Goal: Task Accomplishment & Management: Manage account settings

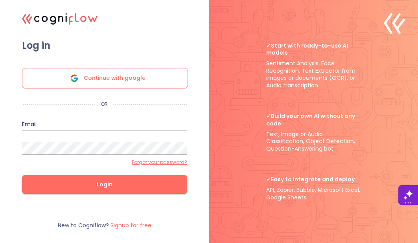
click at [99, 82] on span "Continue with google" at bounding box center [115, 78] width 62 height 20
click at [121, 82] on span "Continue with google" at bounding box center [115, 78] width 62 height 20
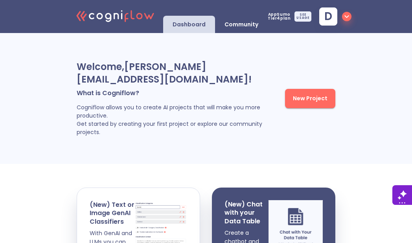
click at [303, 15] on div "SEE USAGE" at bounding box center [302, 16] width 17 height 10
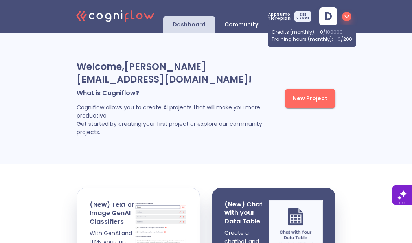
click at [343, 18] on icon "button" at bounding box center [346, 16] width 9 height 9
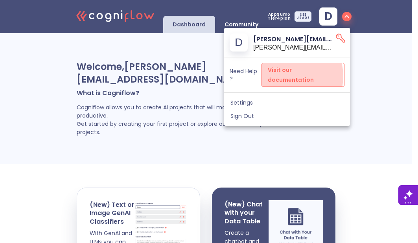
click at [290, 76] on link "Visit our documentation" at bounding box center [302, 75] width 83 height 24
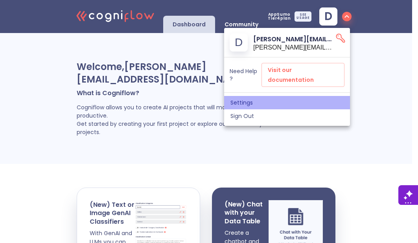
click at [238, 99] on span "Settings" at bounding box center [286, 102] width 113 height 7
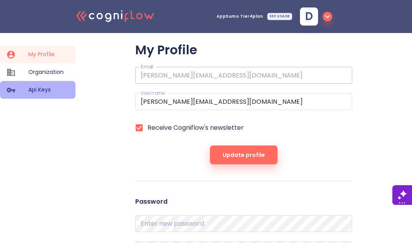
click at [39, 88] on span "Api Keys" at bounding box center [45, 90] width 35 height 8
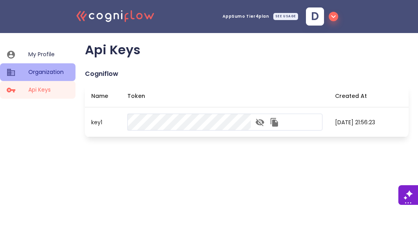
click at [45, 72] on span "Organization" at bounding box center [45, 72] width 35 height 8
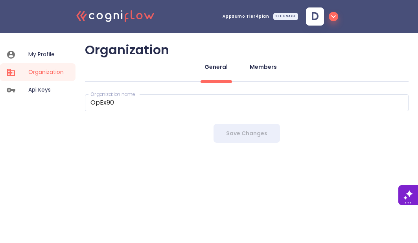
click at [269, 70] on div "Members" at bounding box center [262, 67] width 27 height 8
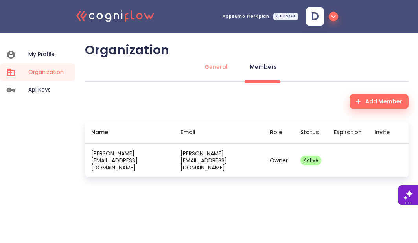
click at [25, 54] on div at bounding box center [17, 54] width 22 height 9
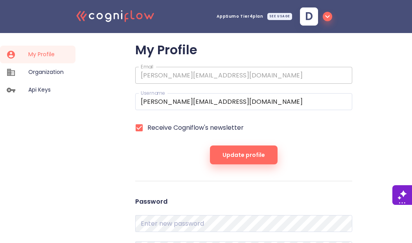
click at [277, 17] on div "SEE USAGE" at bounding box center [279, 16] width 25 height 7
